Goal: Information Seeking & Learning: Learn about a topic

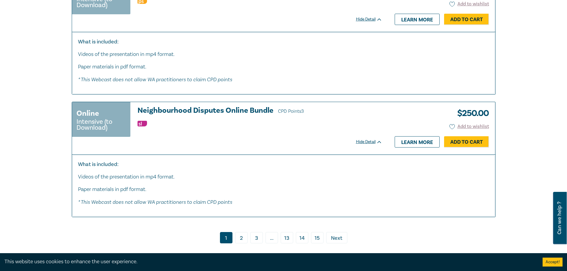
scroll to position [3156, 0]
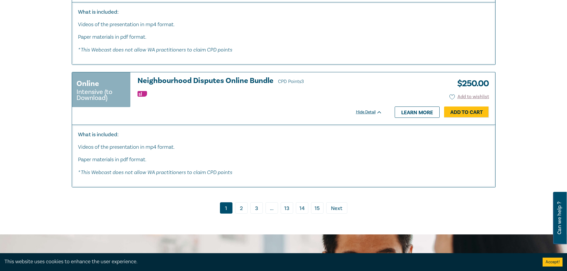
click at [241, 214] on link "2" at bounding box center [241, 207] width 13 height 11
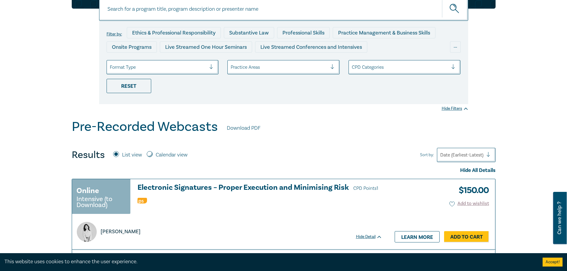
scroll to position [89, 0]
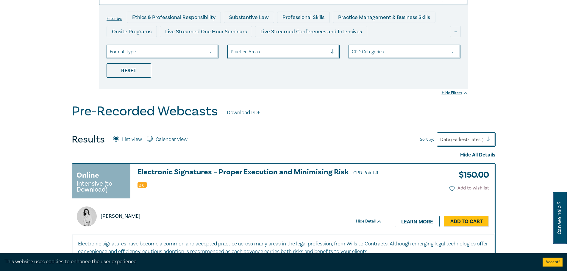
click at [150, 138] on input "Calendar view" at bounding box center [150, 139] width 6 height 6
radio input "true"
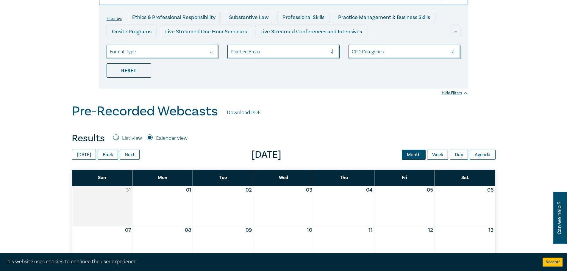
click at [118, 137] on input "List view" at bounding box center [116, 138] width 6 height 6
radio input "true"
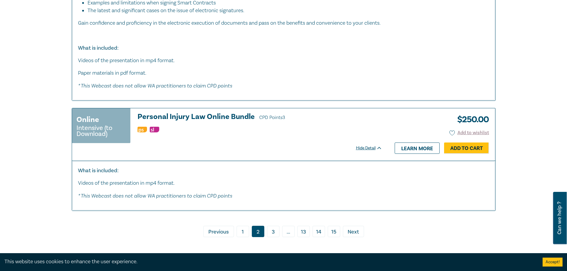
scroll to position [2629, 0]
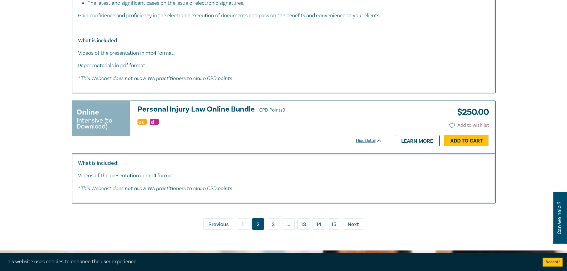
click at [269, 222] on link "3" at bounding box center [273, 223] width 13 height 11
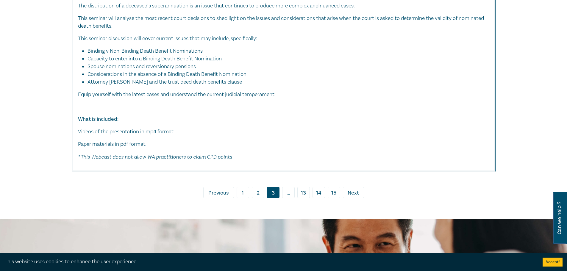
scroll to position [3630, 0]
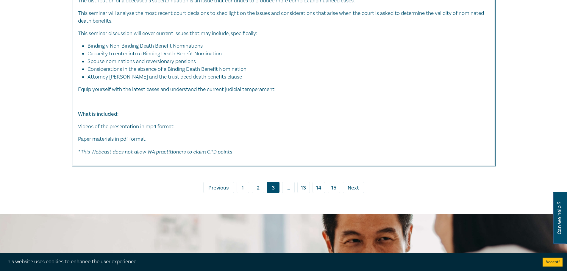
click at [285, 193] on span "..." at bounding box center [288, 187] width 13 height 11
click at [292, 193] on span "..." at bounding box center [288, 187] width 13 height 11
click at [362, 193] on link "› Next" at bounding box center [353, 187] width 21 height 11
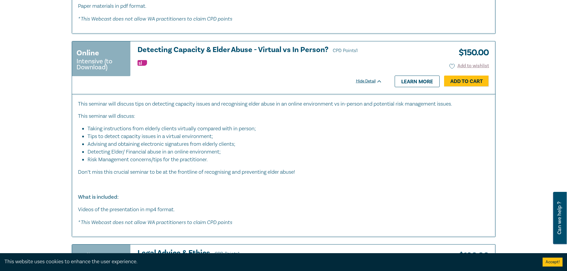
scroll to position [2448, 0]
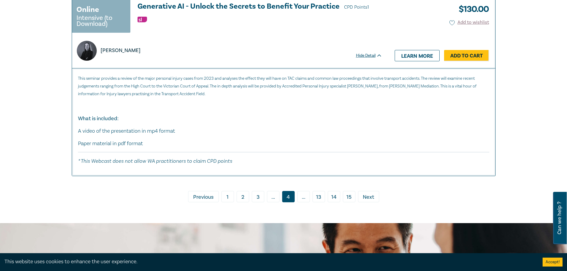
scroll to position [3089, 0]
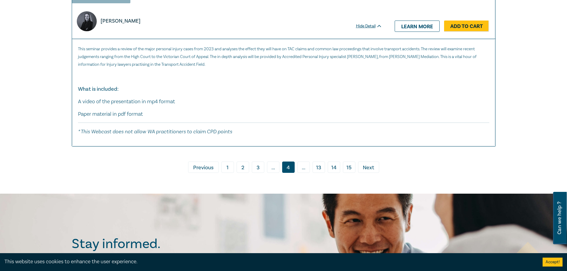
click at [310, 165] on span "..." at bounding box center [303, 167] width 13 height 11
click at [363, 164] on link "› Next" at bounding box center [368, 167] width 21 height 11
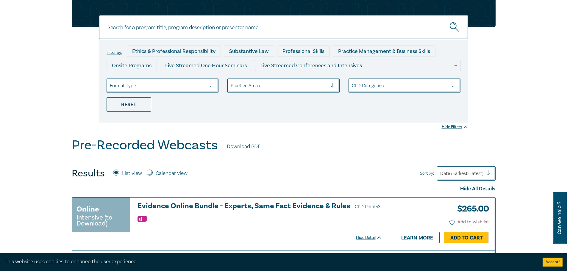
scroll to position [44, 0]
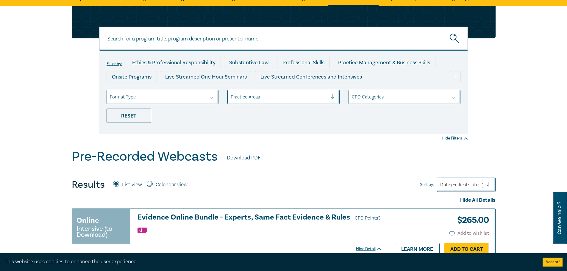
click at [263, 99] on div at bounding box center [279, 97] width 97 height 8
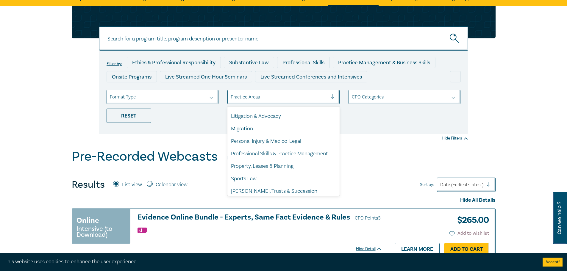
scroll to position [173, 0]
click at [310, 168] on div "Property, Leases & Planning" at bounding box center [283, 165] width 112 height 13
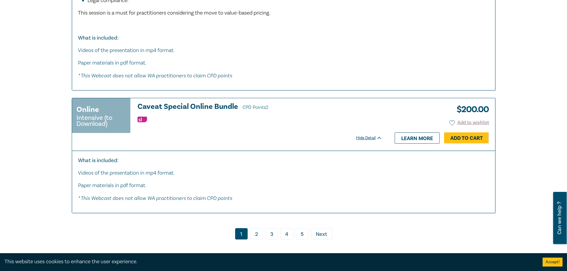
scroll to position [3205, 0]
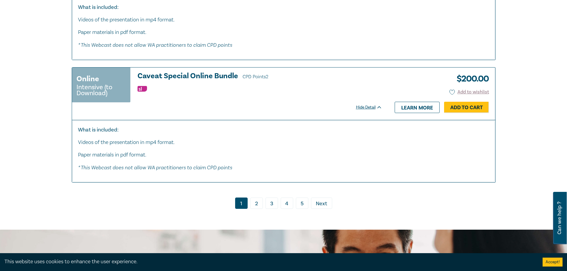
click at [252, 209] on link "2" at bounding box center [256, 203] width 13 height 11
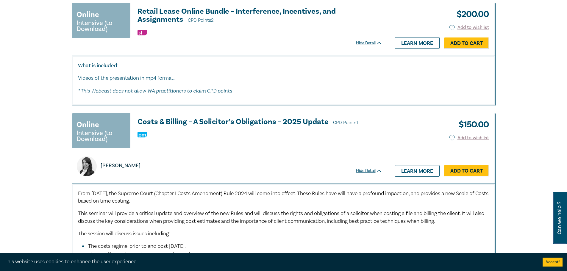
scroll to position [1502, 0]
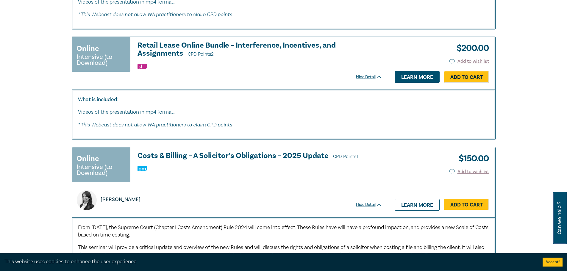
click at [399, 74] on link "Learn more" at bounding box center [417, 76] width 45 height 11
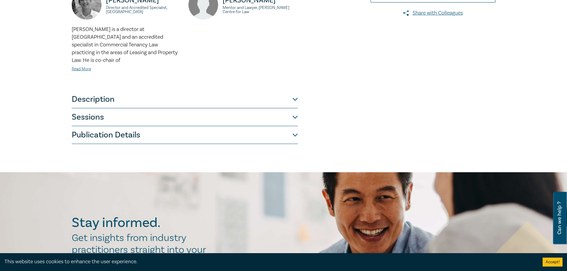
scroll to position [208, 0]
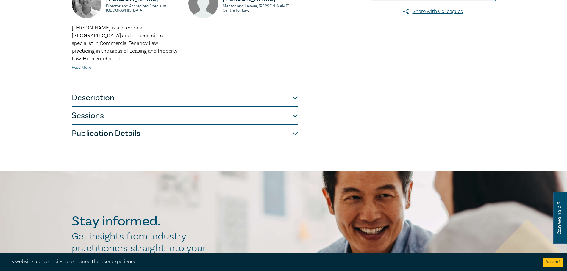
click at [244, 110] on button "Sessions" at bounding box center [185, 116] width 226 height 18
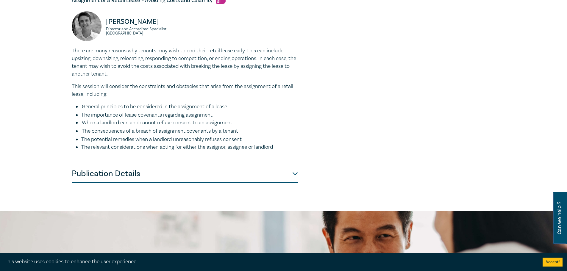
scroll to position [447, 0]
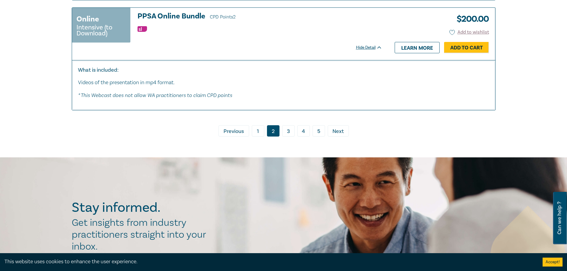
scroll to position [2807, 0]
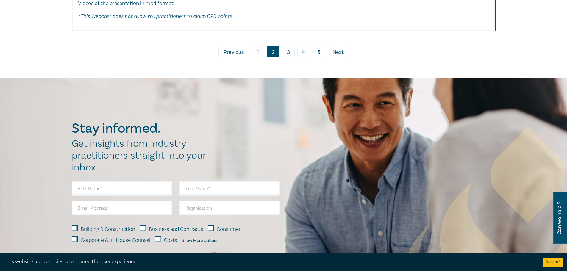
click at [315, 51] on link "5" at bounding box center [319, 51] width 13 height 11
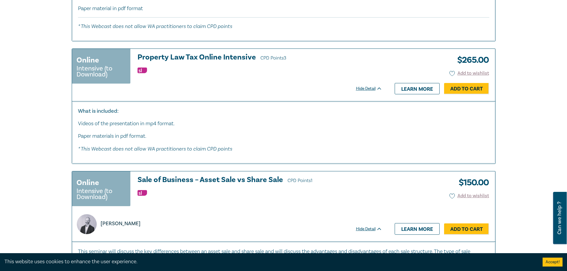
scroll to position [2107, 0]
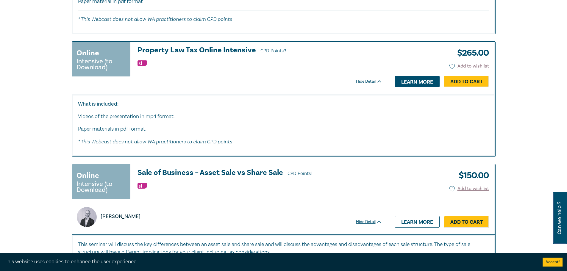
click at [421, 85] on link "Learn more" at bounding box center [417, 81] width 45 height 11
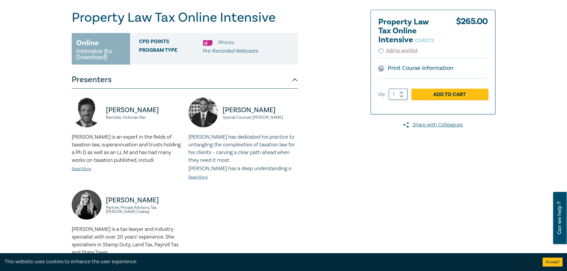
scroll to position [89, 0]
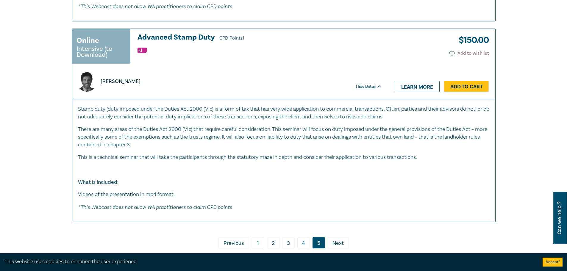
scroll to position [2540, 0]
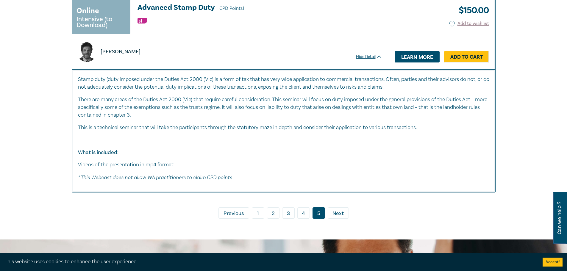
click at [420, 54] on link "Learn more" at bounding box center [417, 56] width 45 height 11
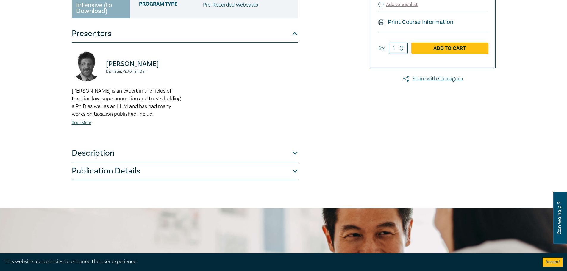
scroll to position [119, 0]
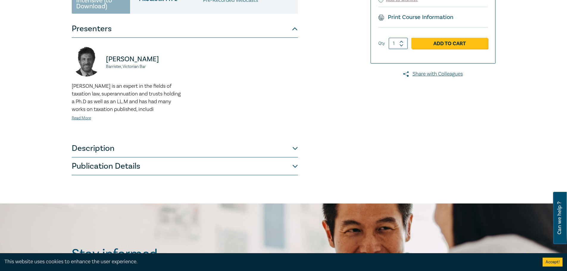
click at [293, 150] on button "Description" at bounding box center [185, 149] width 226 height 18
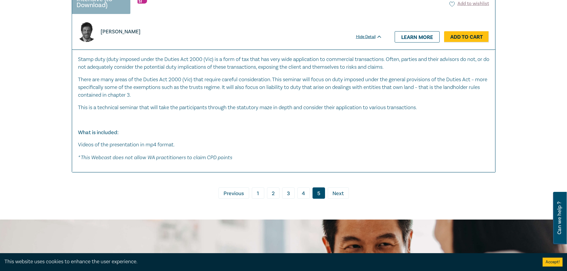
scroll to position [2632, 0]
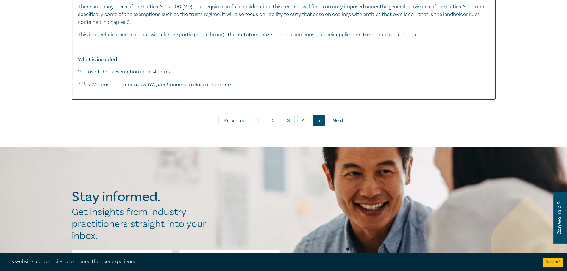
click at [307, 119] on link "4" at bounding box center [303, 120] width 13 height 11
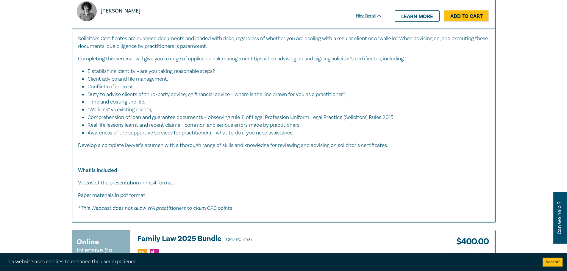
scroll to position [1044, 0]
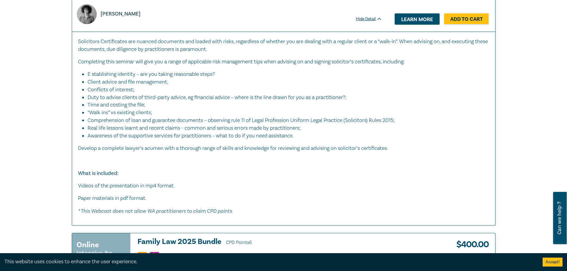
click at [416, 17] on link "Learn more" at bounding box center [417, 18] width 45 height 11
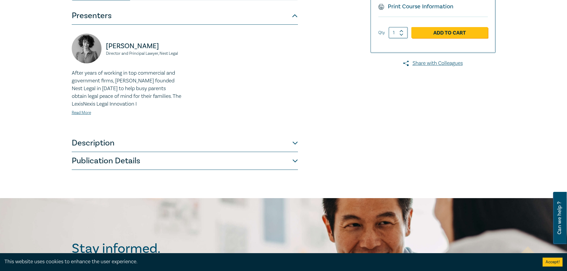
scroll to position [149, 0]
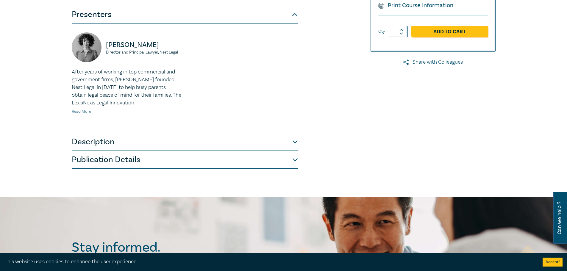
click at [275, 143] on button "Description" at bounding box center [185, 142] width 226 height 18
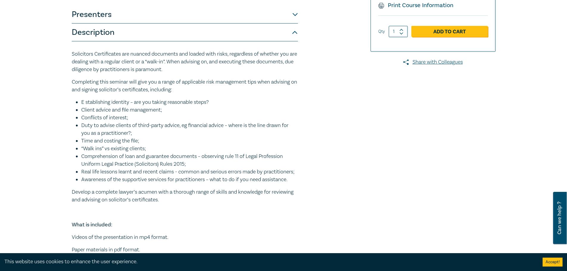
click at [277, 33] on button "Description" at bounding box center [185, 33] width 226 height 18
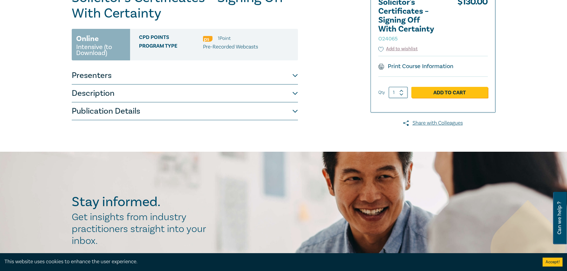
scroll to position [78, 0]
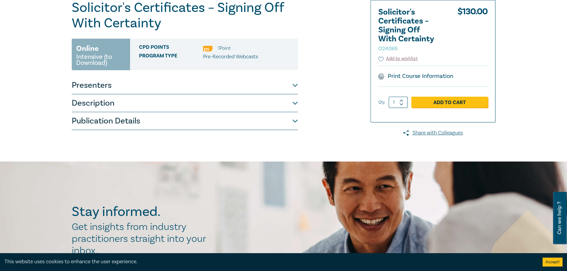
click at [225, 78] on button "Presenters" at bounding box center [185, 86] width 226 height 18
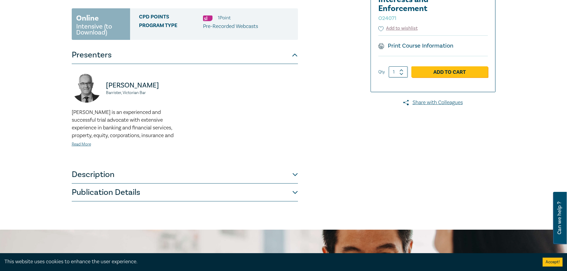
scroll to position [119, 0]
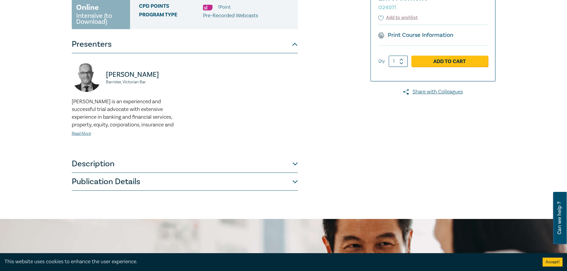
click at [267, 159] on button "Description" at bounding box center [185, 164] width 226 height 18
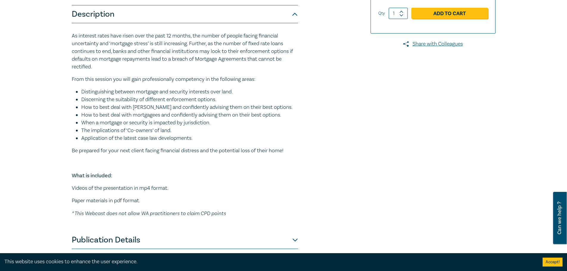
scroll to position [179, 0]
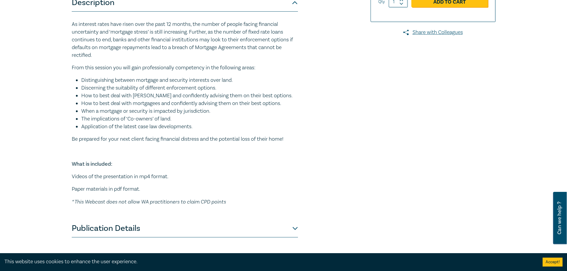
click at [293, 230] on button "Publication Details" at bounding box center [185, 229] width 226 height 18
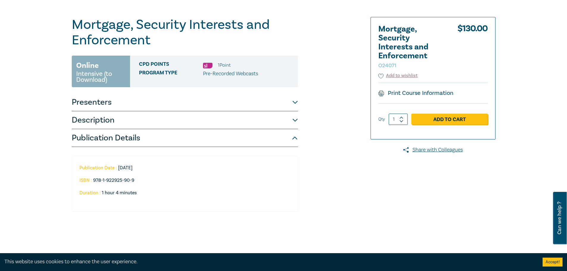
scroll to position [30, 0]
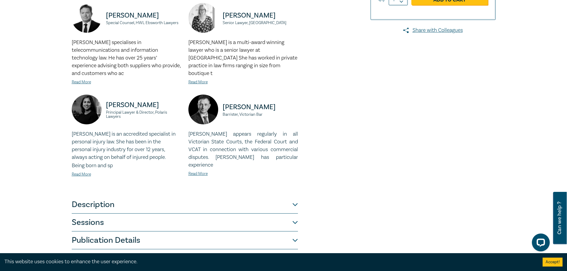
scroll to position [179, 0]
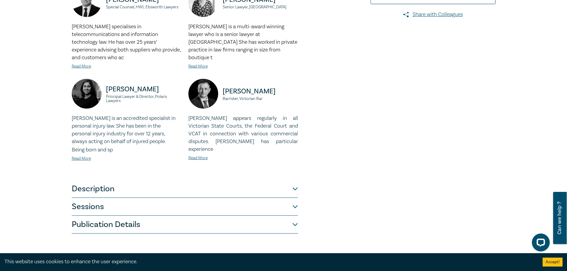
click at [291, 181] on button "Description" at bounding box center [185, 189] width 226 height 18
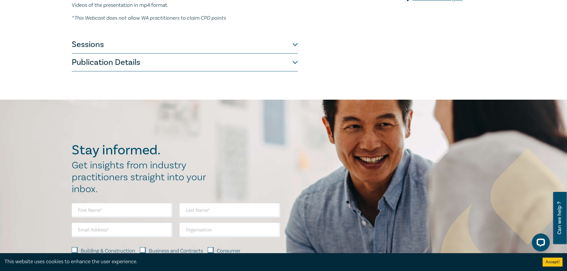
scroll to position [208, 0]
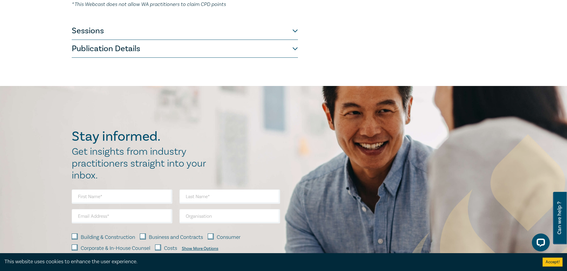
click at [235, 36] on button "Sessions" at bounding box center [185, 31] width 226 height 18
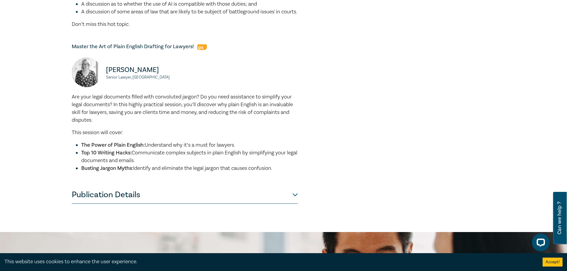
scroll to position [708, 0]
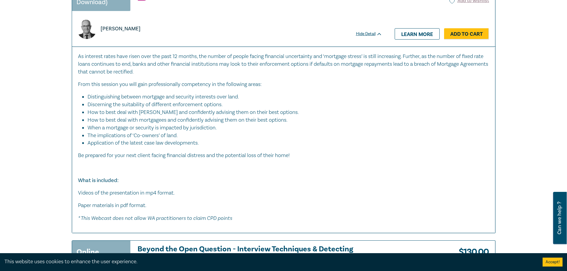
scroll to position [2048, 0]
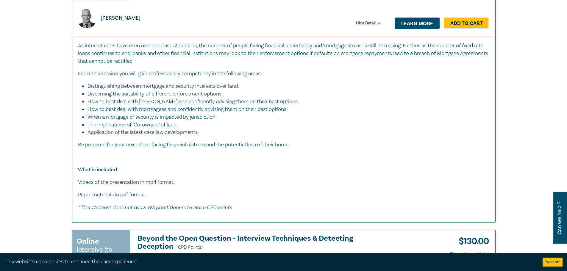
click at [426, 29] on link "Learn more" at bounding box center [417, 23] width 45 height 11
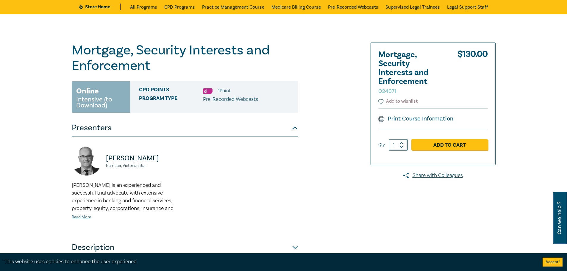
scroll to position [149, 0]
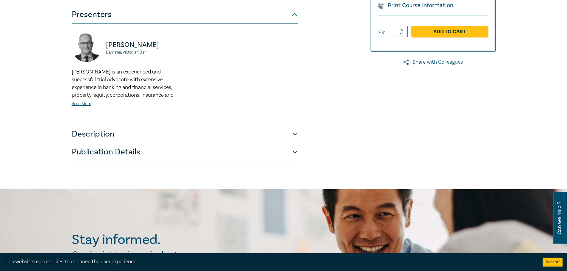
click at [288, 135] on button "Description" at bounding box center [185, 134] width 226 height 18
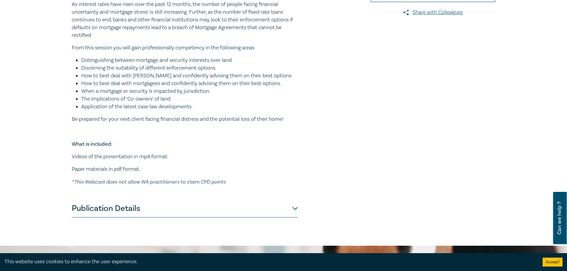
scroll to position [208, 0]
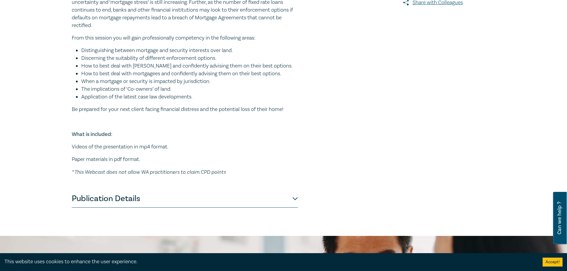
click at [276, 197] on button "Publication Details" at bounding box center [185, 199] width 226 height 18
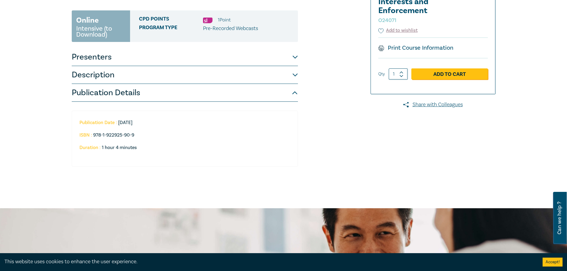
scroll to position [89, 0]
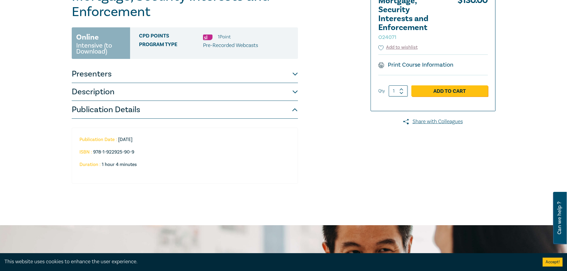
click at [271, 91] on button "Description" at bounding box center [185, 92] width 226 height 18
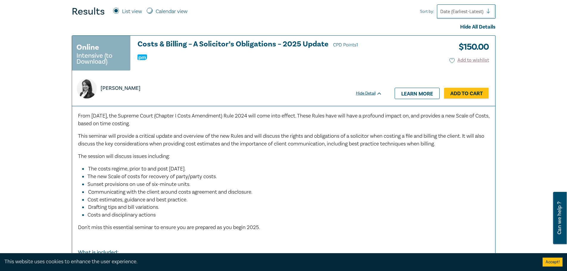
scroll to position [65, 0]
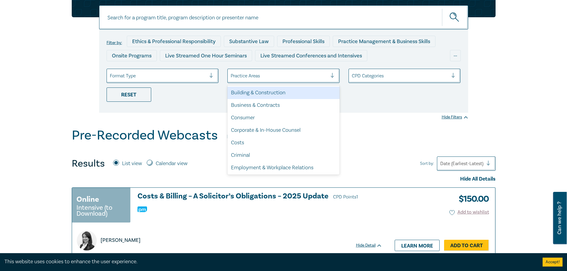
click at [262, 72] on div at bounding box center [279, 76] width 97 height 8
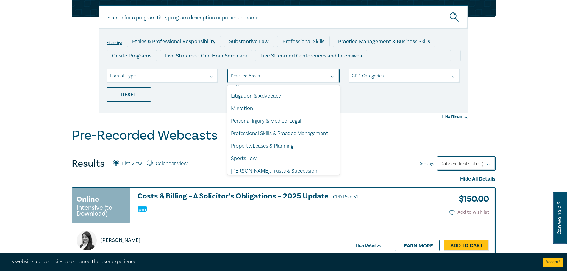
scroll to position [175, 0]
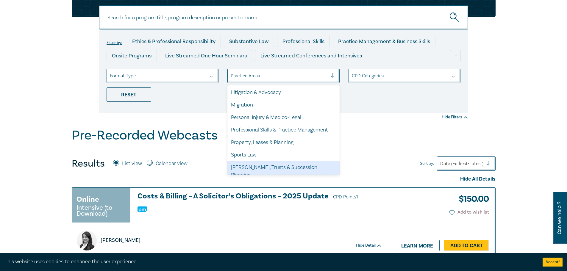
click at [306, 172] on div "[PERSON_NAME], Trusts & Succession Planning" at bounding box center [283, 171] width 112 height 20
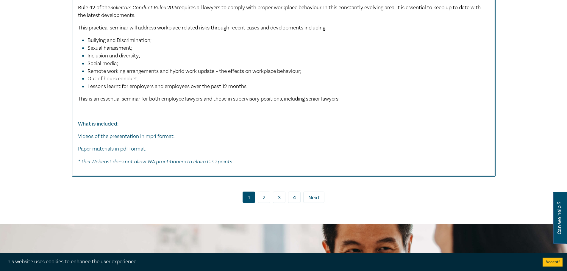
scroll to position [3182, 0]
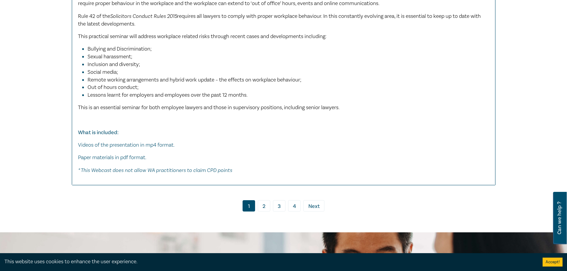
click at [263, 206] on link "2" at bounding box center [264, 205] width 13 height 11
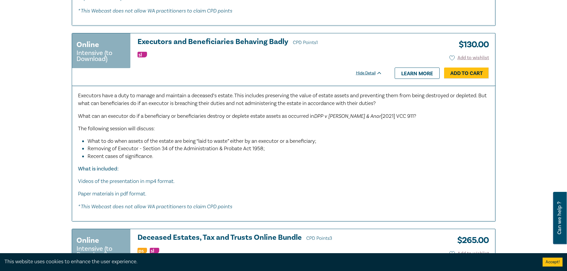
scroll to position [1246, 0]
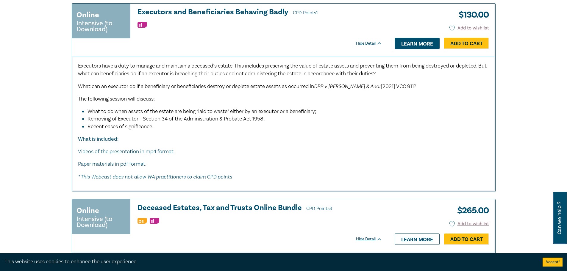
click at [412, 39] on link "Learn more" at bounding box center [417, 43] width 45 height 11
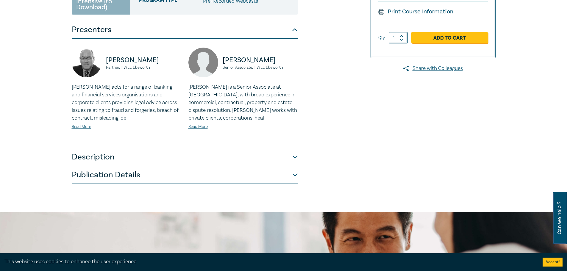
scroll to position [179, 0]
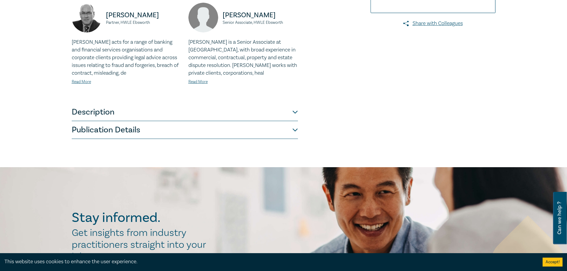
click at [267, 113] on button "Description" at bounding box center [185, 112] width 226 height 18
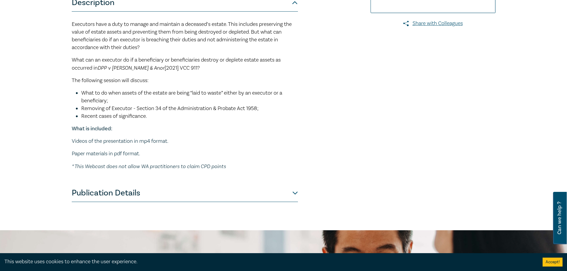
click at [267, 192] on button "Publication Details" at bounding box center [185, 193] width 226 height 18
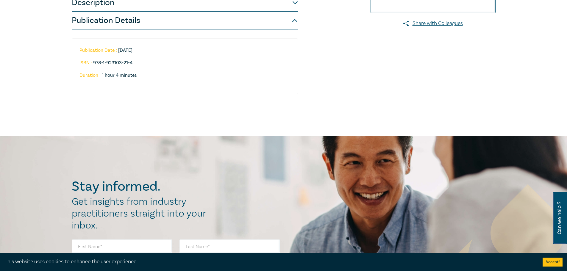
click at [261, 20] on button "Publication Details" at bounding box center [185, 21] width 226 height 18
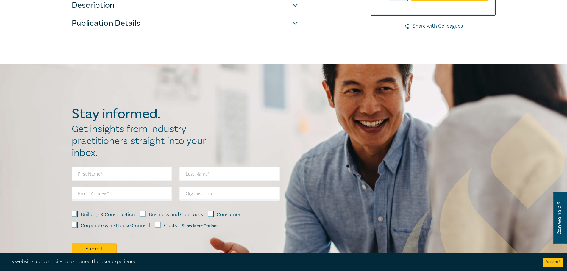
scroll to position [89, 0]
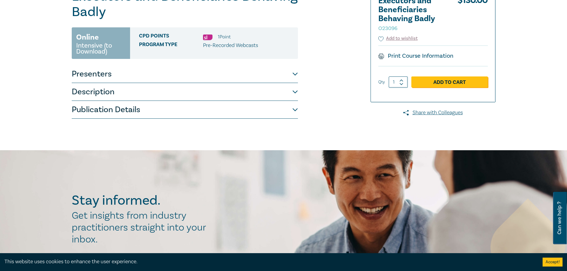
click at [166, 91] on button "Description" at bounding box center [185, 92] width 226 height 18
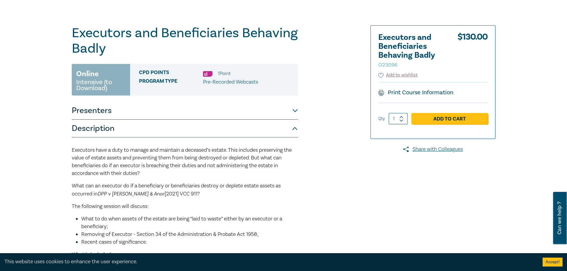
scroll to position [0, 0]
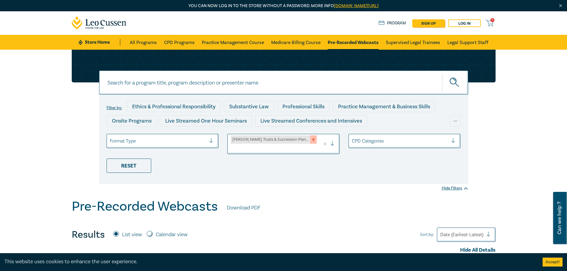
click at [311, 141] on icon "Remove Wills, Trusts & Succession Planning" at bounding box center [313, 140] width 4 height 4
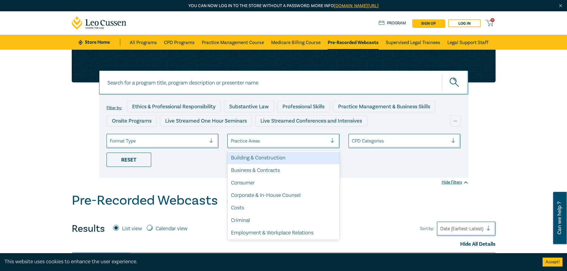
click at [280, 141] on div at bounding box center [279, 141] width 97 height 8
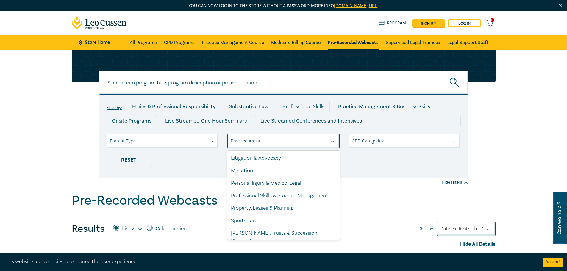
scroll to position [175, 0]
click at [299, 204] on div "Property, Leases & Planning" at bounding box center [283, 208] width 112 height 13
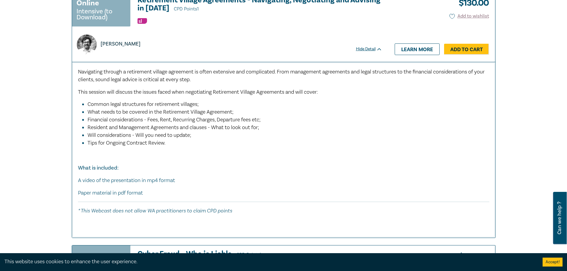
scroll to position [727, 0]
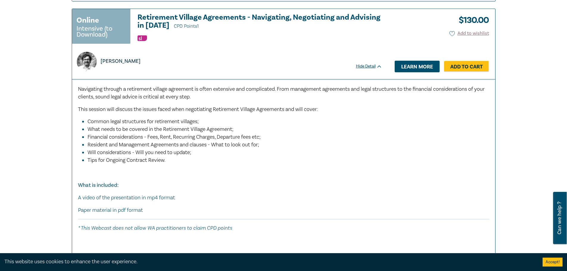
click at [399, 63] on link "Learn more" at bounding box center [417, 66] width 45 height 11
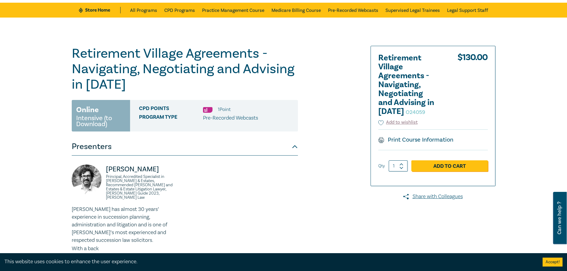
scroll to position [30, 0]
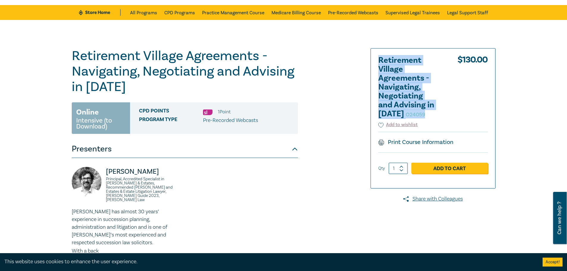
drag, startPoint x: 380, startPoint y: 61, endPoint x: 424, endPoint y: 113, distance: 68.2
click at [424, 113] on h2 "Retirement Village Agreements - Navigating, Negotiating and Advising in [DATE] …" at bounding box center [410, 87] width 65 height 63
copy h2 "Retirement Village Agreements - Navigating, Negotiating and Advising in [DATE] …"
